Goal: Information Seeking & Learning: Learn about a topic

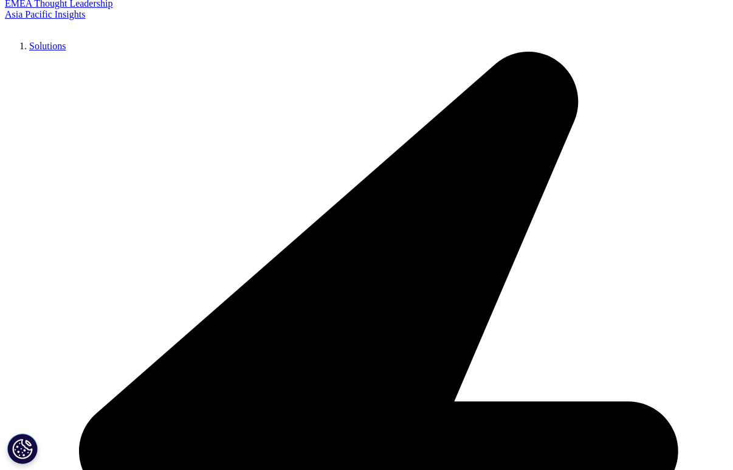
scroll to position [256, 0]
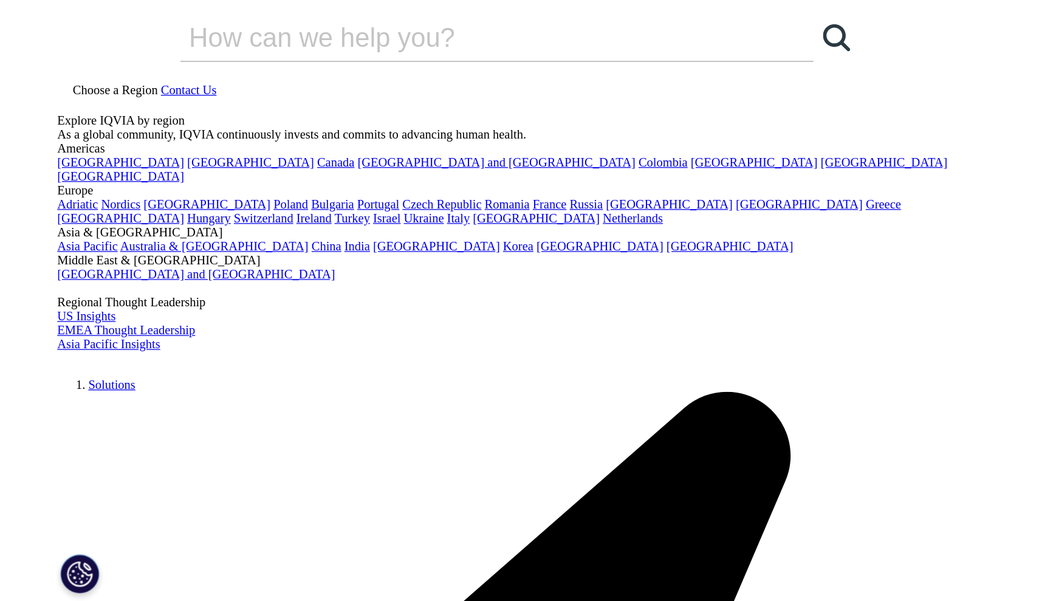
scroll to position [672, 717]
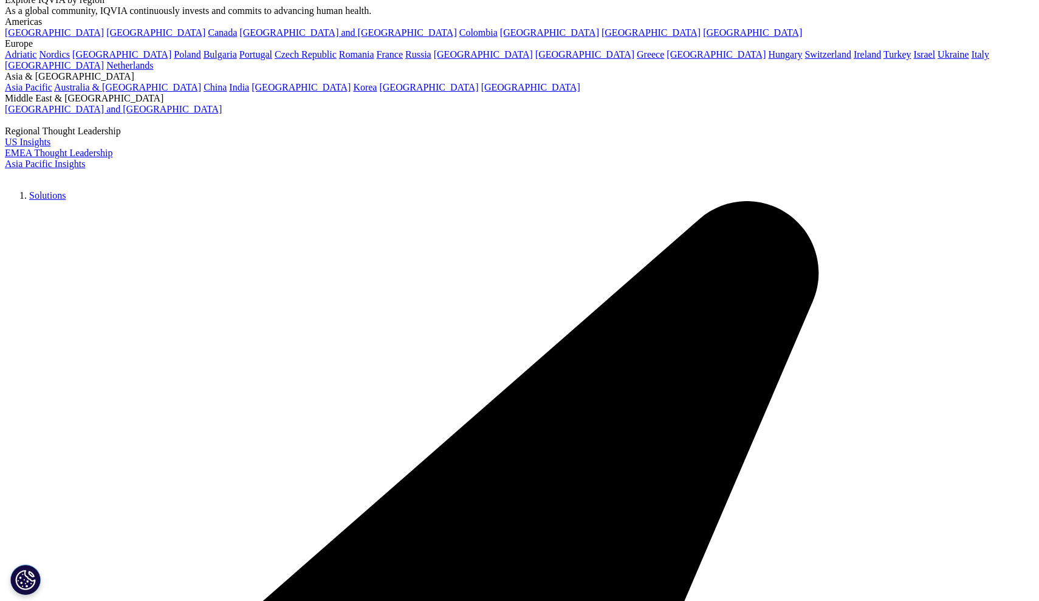
scroll to position [112, 0]
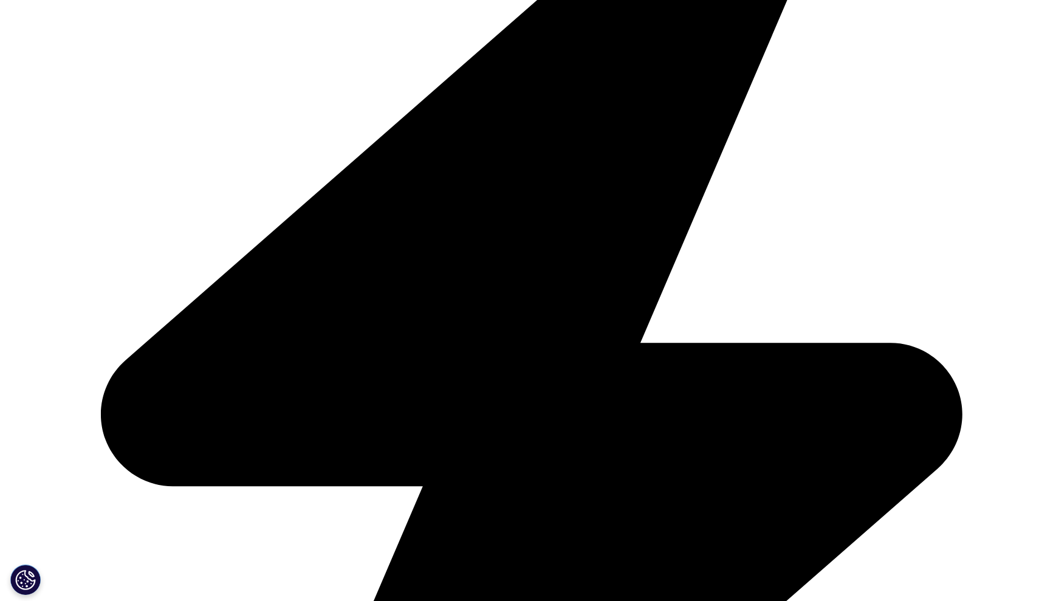
scroll to position [456, 0]
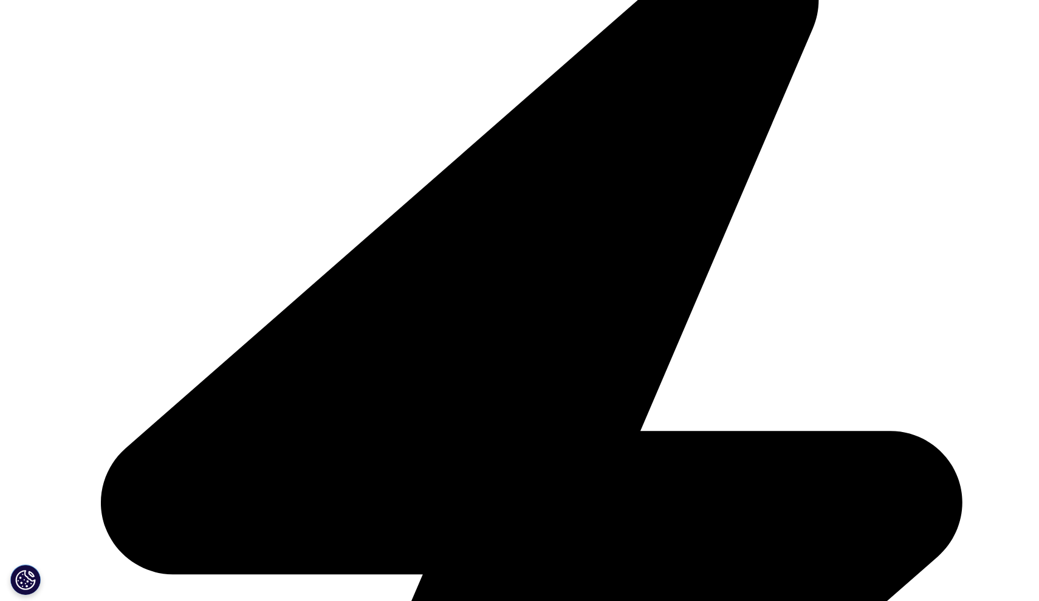
scroll to position [711, 0]
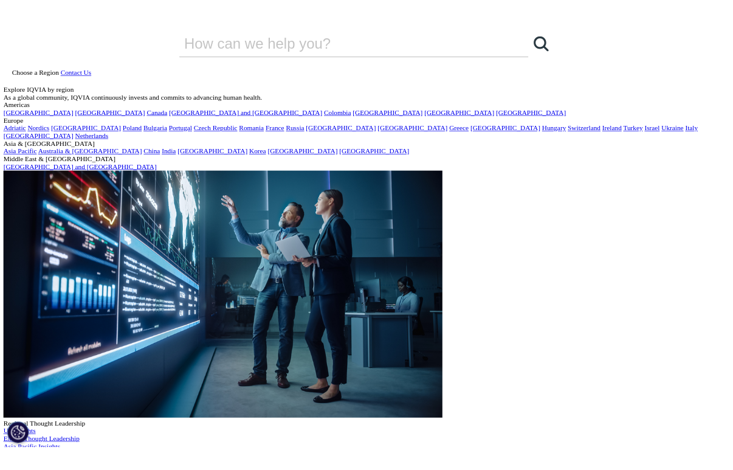
scroll to position [0, 0]
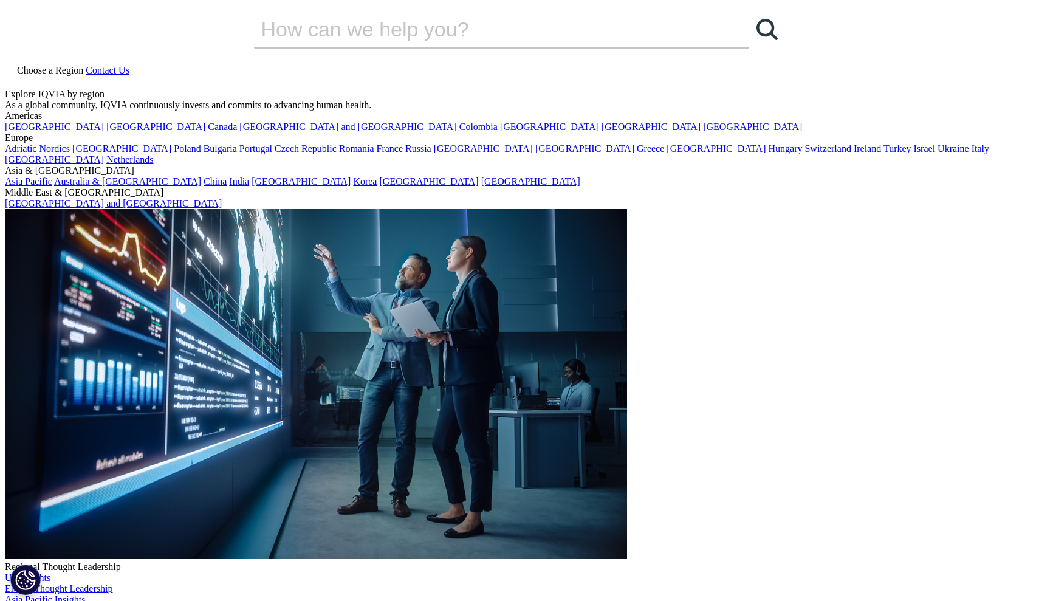
click at [83, 65] on span "Choose a Region" at bounding box center [50, 70] width 66 height 10
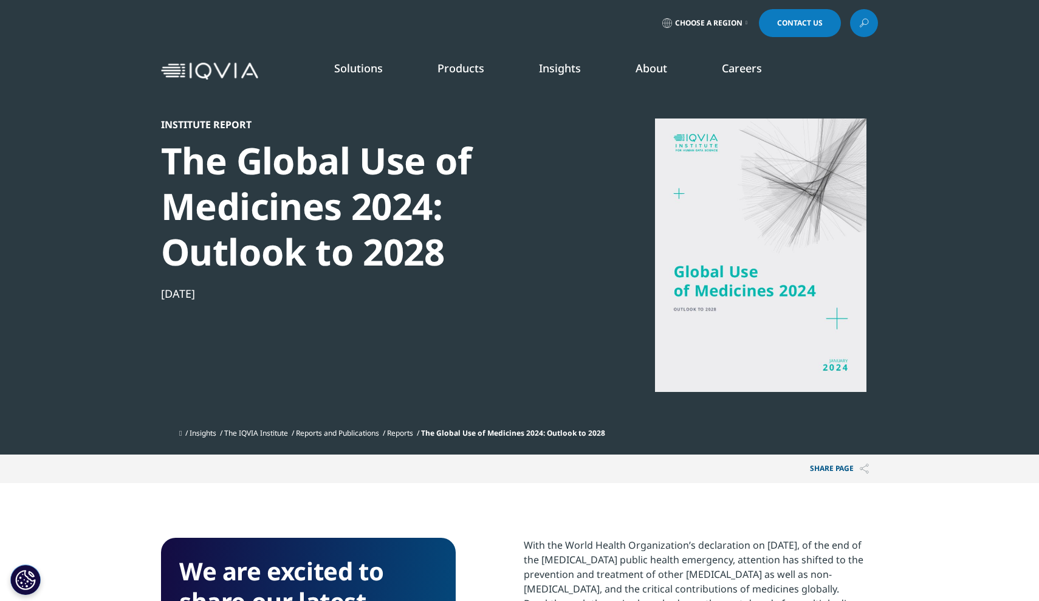
click at [732, 19] on icon at bounding box center [864, 23] width 10 height 16
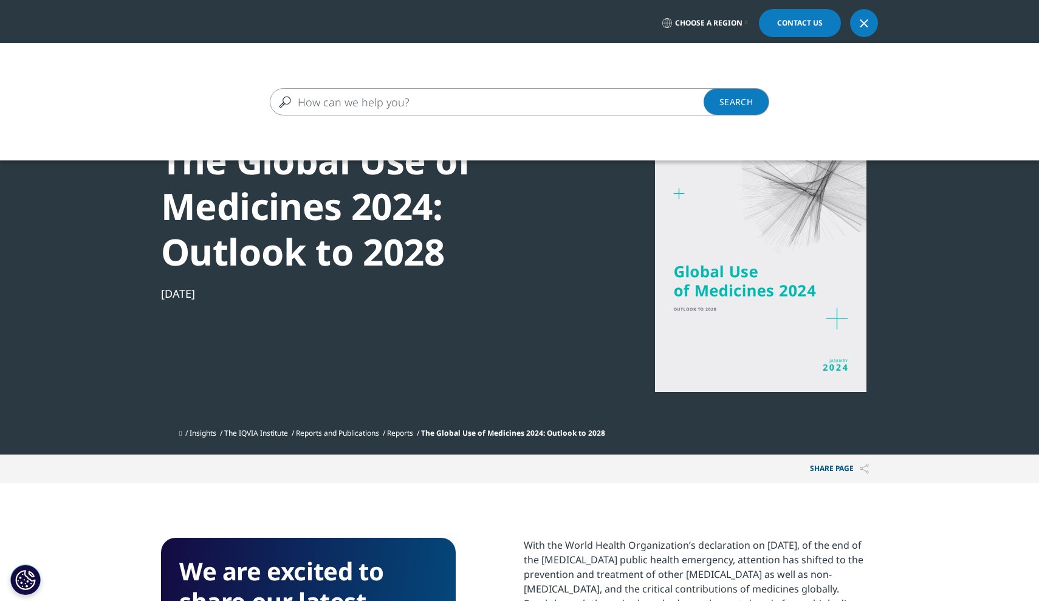
click at [593, 325] on div "Clear Search Loading" at bounding box center [519, 343] width 1039 height 601
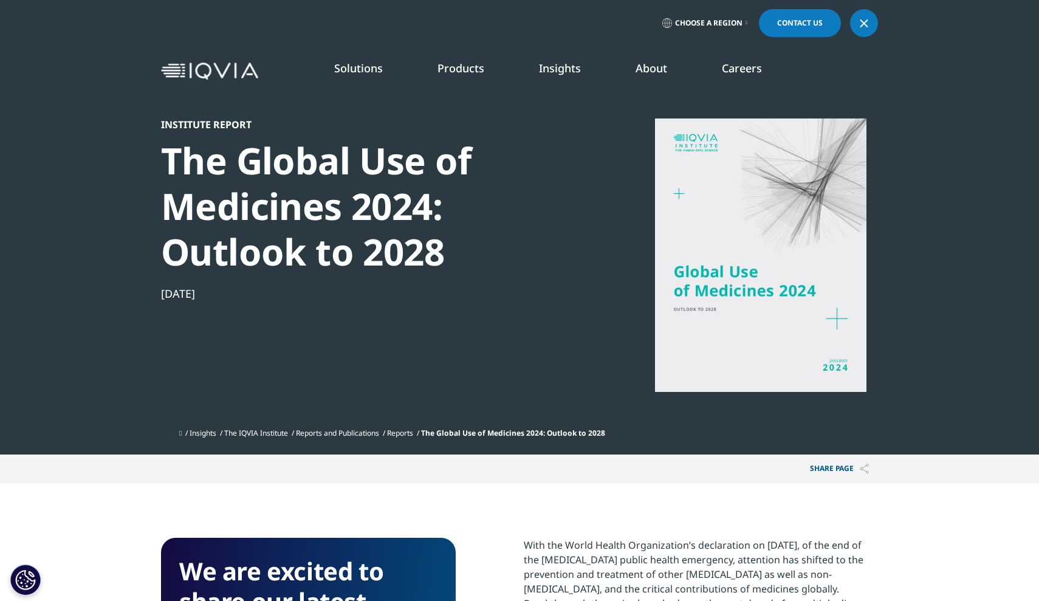
click at [713, 21] on span "Choose a Region" at bounding box center [708, 23] width 67 height 10
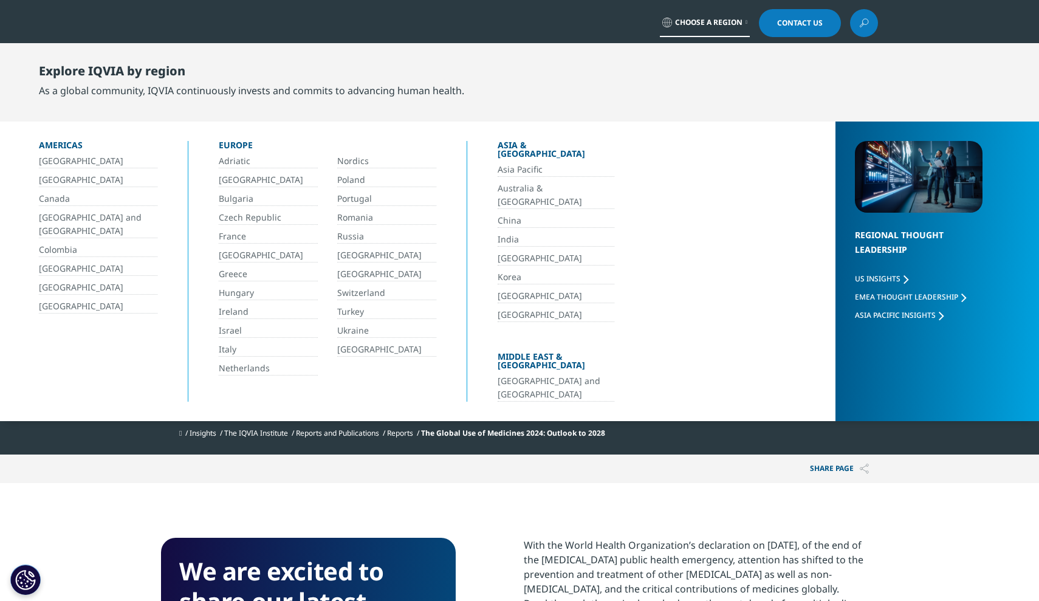
click at [681, 430] on ul "Insights The IQVIA Institute Reports and Publications Reports The Global Use of…" at bounding box center [528, 433] width 699 height 22
click at [721, 21] on span "Choose a Region" at bounding box center [708, 23] width 67 height 10
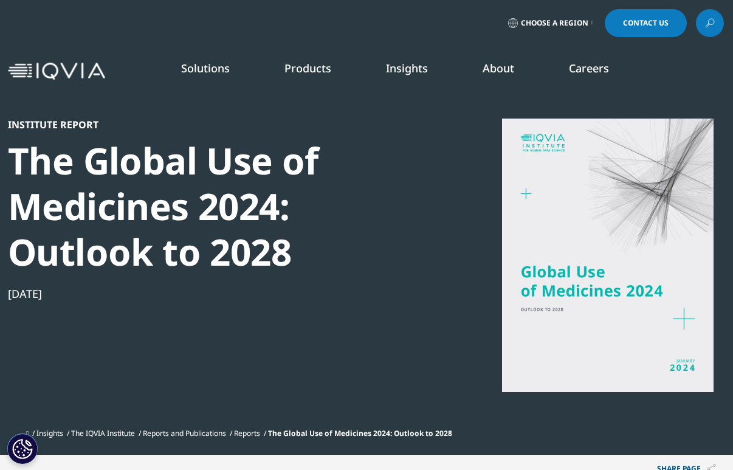
scroll to position [672, 697]
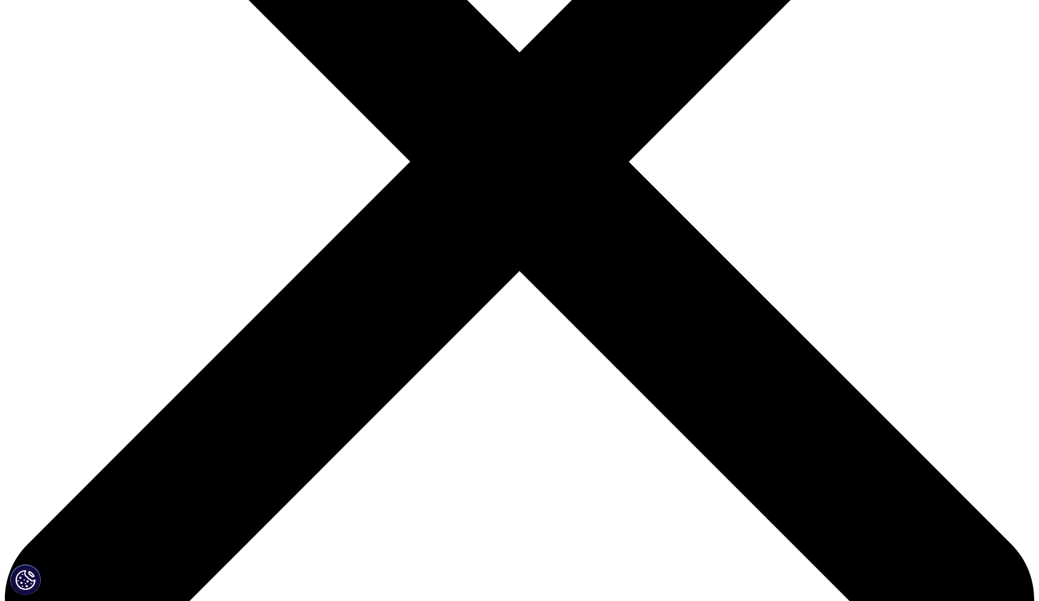
scroll to position [373, 0]
